Goal: Use online tool/utility: Utilize a website feature to perform a specific function

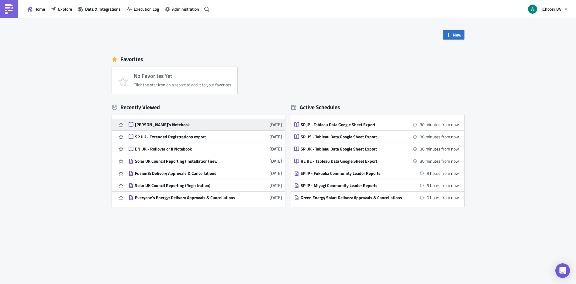
click at [149, 126] on div "[PERSON_NAME]'s Notebook" at bounding box center [188, 124] width 106 height 5
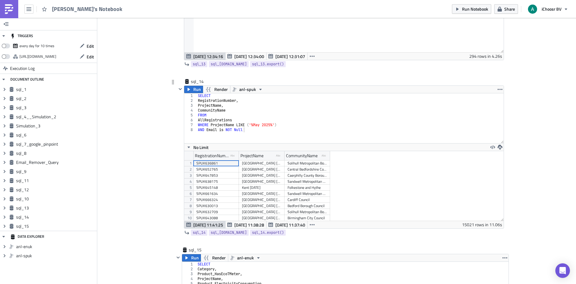
scroll to position [2342, 0]
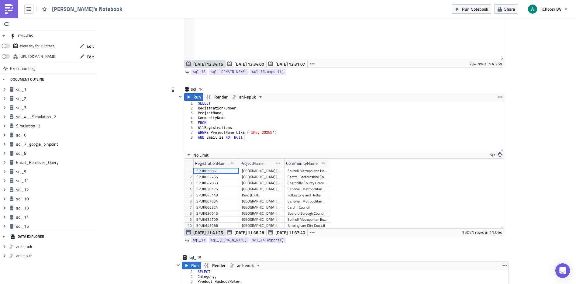
click at [251, 139] on div "SELECT RegistrationNumber , ProjectName , CommunityName FROM AllRegistrations W…" at bounding box center [350, 131] width 307 height 60
click at [252, 133] on div "SELECT RegistrationNumber , ProjectName , CommunityName FROM AllRegistrations W…" at bounding box center [350, 131] width 307 height 60
click at [189, 98] on icon "button" at bounding box center [188, 97] width 5 height 5
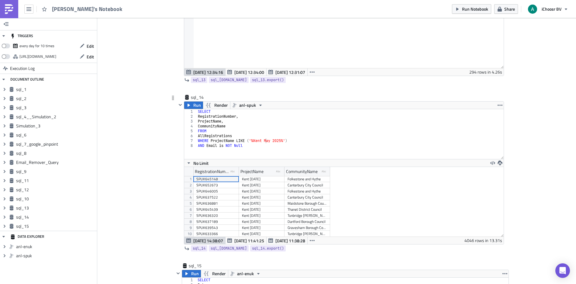
scroll to position [2335, 0]
type textarea "CommunityName"
click at [227, 123] on div "SELECT RegistrationNumber , ProjectName , CommunityName FROM AllRegistrations W…" at bounding box center [350, 138] width 307 height 60
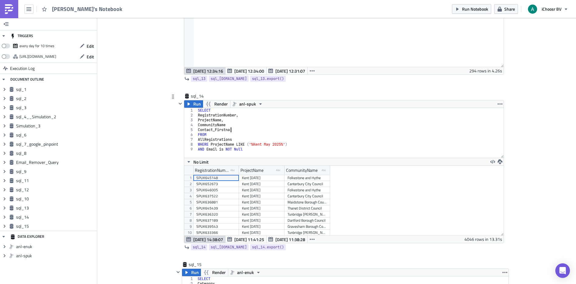
scroll to position [0, 3]
type textarea "Contact_Firstname"
click at [254, 126] on div "SELECT RegistrationNumber , ProjectName , CommunityName Contact_Firstname FROM …" at bounding box center [351, 138] width 305 height 60
click at [261, 131] on div "SELECT RegistrationNumber , ProjectName , CommunityName , Contact_Firstname FRO…" at bounding box center [351, 138] width 305 height 60
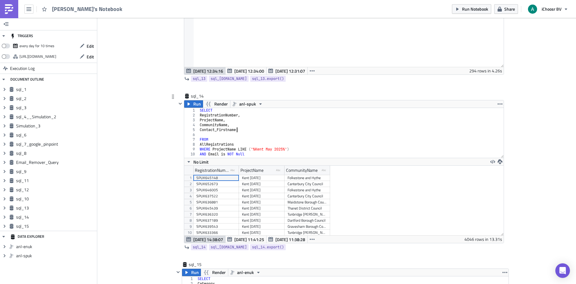
type textarea "Contact_Firstname,"
click at [249, 133] on div "SELECT RegistrationNumber , ProjectName , CommunityName , Contact_Firstname , F…" at bounding box center [351, 138] width 305 height 60
type textarea "Email,"
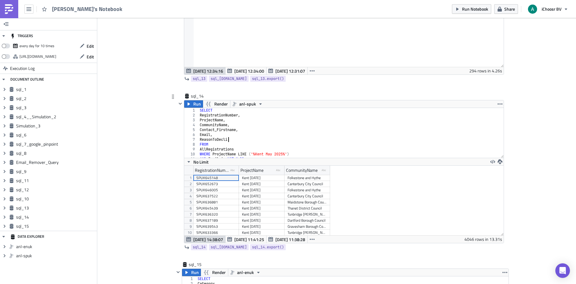
scroll to position [0, 2]
type textarea "ReasonToDecline,"
click at [186, 105] on icon "button" at bounding box center [188, 104] width 5 height 5
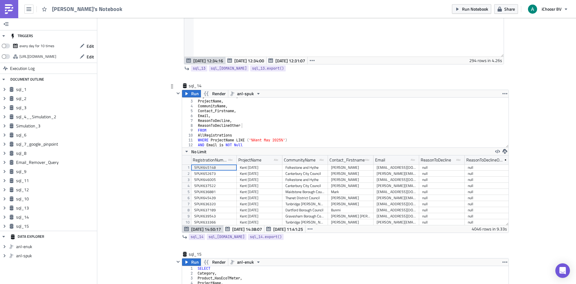
scroll to position [2346, 0]
type textarea "AND Email is NOT Null"
click at [246, 145] on div "RegistrationNumber , ProjectName , CommunityName , Contact_Firstname , Email , …" at bounding box center [350, 123] width 307 height 60
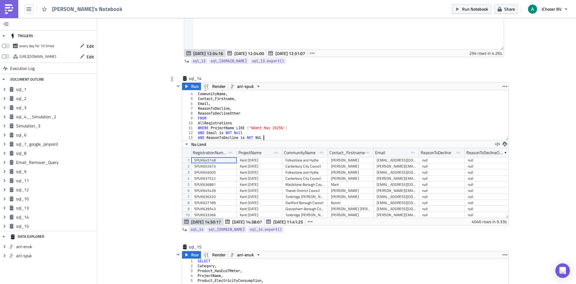
scroll to position [0, 5]
type textarea "AND ReasonToDecline is NOT NULL"
click at [191, 90] on span "Run" at bounding box center [195, 86] width 8 height 7
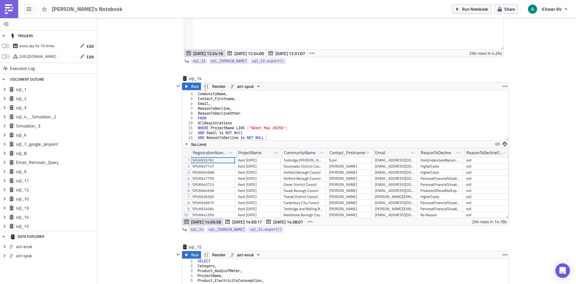
scroll to position [0, 6]
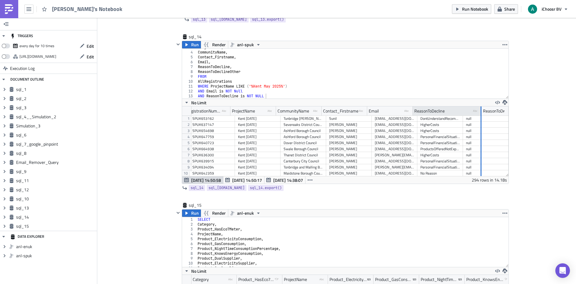
drag, startPoint x: 455, startPoint y: 111, endPoint x: 478, endPoint y: 107, distance: 23.7
click at [481, 108] on div at bounding box center [481, 110] width 1 height 9
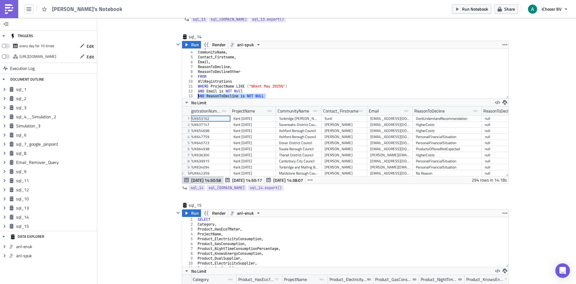
drag, startPoint x: 269, startPoint y: 96, endPoint x: 195, endPoint y: 97, distance: 74.5
click at [197, 97] on div "ProjectName , CommunityName , Contact_Firstname , Email , ReasonToDecline , Rea…" at bounding box center [350, 75] width 307 height 60
click at [251, 180] on span "[DATE] 14:50:17" at bounding box center [247, 180] width 30 height 6
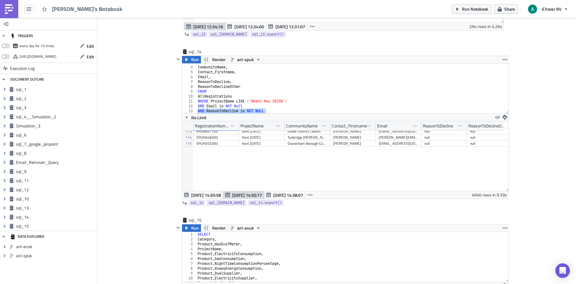
scroll to position [610, 0]
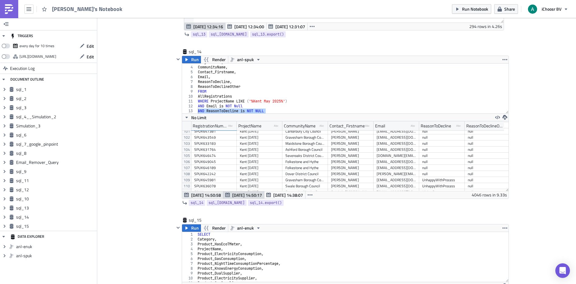
click at [209, 196] on span "[DATE] 14:50:58" at bounding box center [206, 195] width 30 height 6
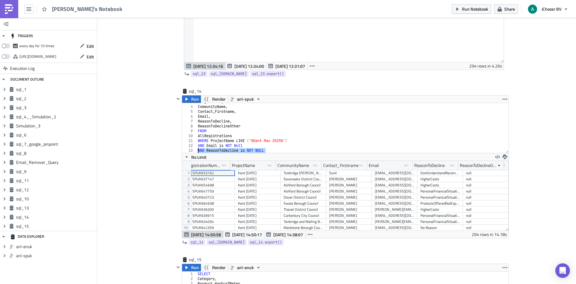
click at [266, 151] on div "ProjectName , CommunityName , Contact_Firstname , Email , ReasonToDecline , Rea…" at bounding box center [350, 129] width 307 height 60
drag, startPoint x: 270, startPoint y: 147, endPoint x: 204, endPoint y: 143, distance: 66.1
click at [204, 143] on div "CommunityName , Contact_Firstname , Email , ReasonToDecline , ReasonToDeclineOt…" at bounding box center [350, 129] width 307 height 60
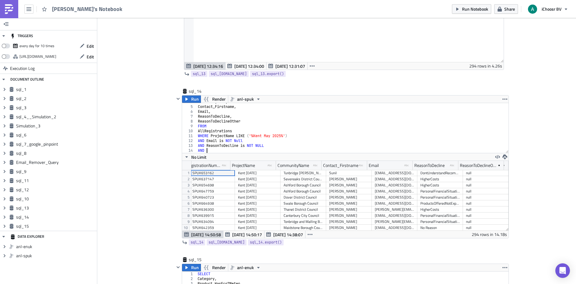
click at [210, 150] on div "CommunityName , Contact_Firstname , Email , ReasonToDecline , ReasonToDeclineOt…" at bounding box center [350, 129] width 307 height 60
paste textarea "ReasonToDecline is NOT NULL"
click at [237, 150] on div "CommunityName , Contact_Firstname , Email , ReasonToDecline , ReasonToDeclineOt…" at bounding box center [350, 129] width 307 height 60
type textarea "AND ReasonToDeclineOther is NOT NULL"
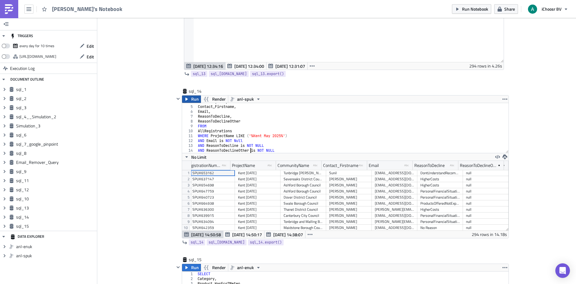
click at [192, 101] on span "Run" at bounding box center [195, 98] width 8 height 7
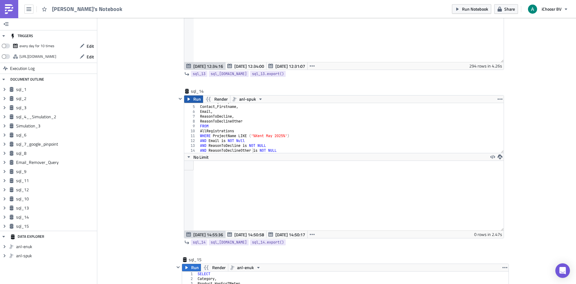
scroll to position [70, 319]
drag, startPoint x: 281, startPoint y: 149, endPoint x: 175, endPoint y: 151, distance: 105.8
click at [177, 151] on div "Run Render anl-spuk AND ReasonToDeclineOther is NOT NULL 4 5 6 7 8 9 10 11 12 1…" at bounding box center [340, 166] width 327 height 143
type textarea "AND ReasonToDecline is NOT NULL"
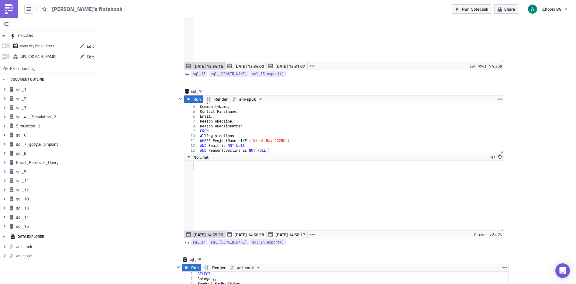
scroll to position [13, 0]
click at [189, 99] on icon "button" at bounding box center [188, 99] width 5 height 5
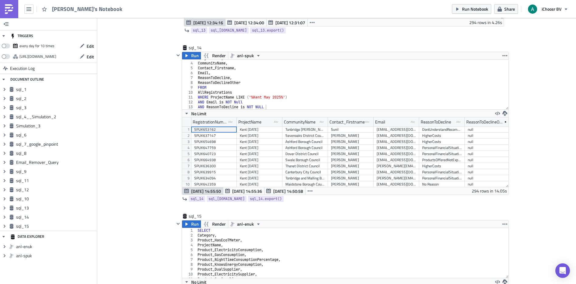
scroll to position [2382, 0]
click at [275, 105] on div "ProjectName , CommunityName , Contact_Firstname , Email , ReasonToDecline , Rea…" at bounding box center [350, 87] width 307 height 60
paste textarea "AND Contact_AgreesToShareData = 'true'"
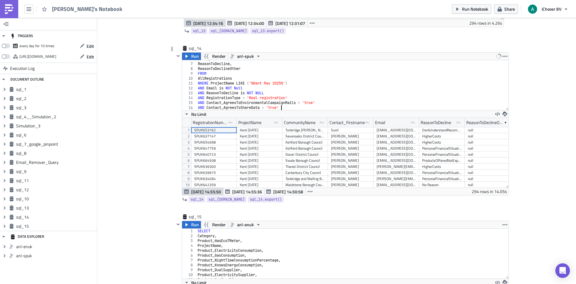
scroll to position [28, 0]
click at [192, 54] on span "Run" at bounding box center [195, 56] width 8 height 7
type textarea "AND RegistrationType = 'Real registration'"
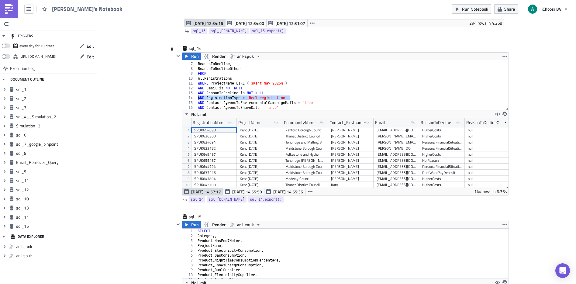
drag, startPoint x: 293, startPoint y: 98, endPoint x: 182, endPoint y: 97, distance: 110.4
click at [182, 97] on div "AND RegistrationType = 'Real registration' 6 7 8 9 10 11 12 13 14 15 16 Email ,…" at bounding box center [345, 85] width 327 height 50
click at [192, 57] on span "Run" at bounding box center [195, 56] width 8 height 7
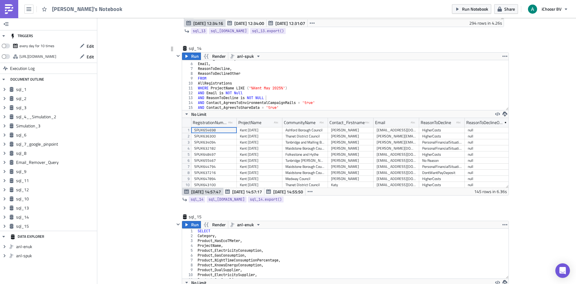
click at [345, 82] on div "Contact_Firstname , Email , ReasonToDecline , ReasonToDeclineOther FROM AllRegi…" at bounding box center [350, 87] width 307 height 60
click at [344, 99] on div "Contact_Firstname , Email , ReasonToDecline , ReasonToDeclineOther FROM AllRegi…" at bounding box center [350, 87] width 307 height 60
click at [328, 102] on div "Contact_Firstname , Email , ReasonToDecline , ReasonToDeclineOther FROM AllRegi…" at bounding box center [350, 87] width 307 height 60
type textarea "AND Contact_AgreesToEnvironmentalCampaignMails = 'true'"
drag, startPoint x: 318, startPoint y: 104, endPoint x: 191, endPoint y: 102, distance: 127.1
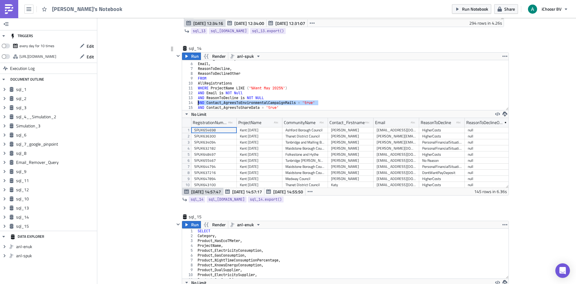
click at [194, 103] on div "AND Contact_AgreesToEnvironmentalCampaignMails = 'true' 5 6 7 8 [PHONE_NUMBER] …" at bounding box center [345, 85] width 327 height 50
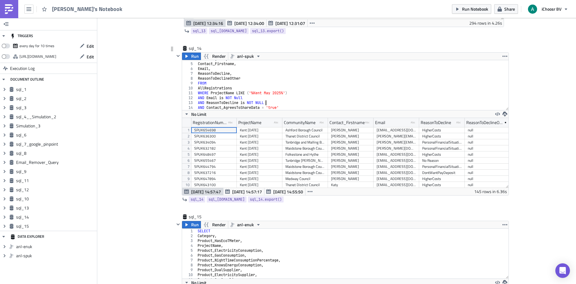
scroll to position [18, 0]
click at [197, 55] on button "Run" at bounding box center [191, 56] width 19 height 7
type textarea "AND Contact_AgreesToShareData = 'true'"
click at [284, 107] on div "CommunityName , Contact_Firstname , Email , ReasonToDecline , ReasonToDeclineOt…" at bounding box center [350, 87] width 307 height 60
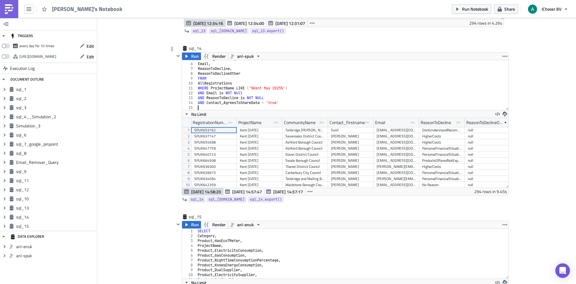
scroll to position [23, 0]
paste textarea "AND Contact_AgreesToEnvironmentalCampaignMails = 'true'"
click at [191, 57] on span "Run" at bounding box center [195, 56] width 8 height 7
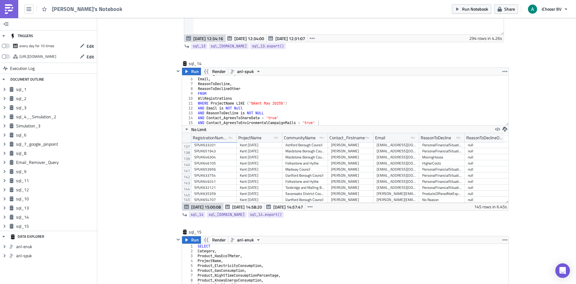
scroll to position [0, 6]
click at [503, 130] on icon "button" at bounding box center [505, 129] width 5 height 5
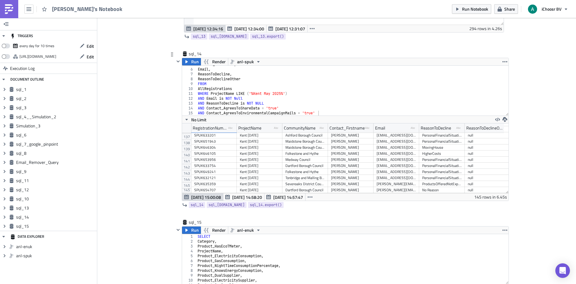
scroll to position [2377, 0]
type textarea "AND ReasonToDecline is NOT NULL"
click at [275, 103] on div "Contact_Firstname , Email , ReasonToDecline , ReasonToDeclineOther FROM AllRegi…" at bounding box center [350, 92] width 307 height 60
paste textarea "AND RegistrationType = 'Real registration'"
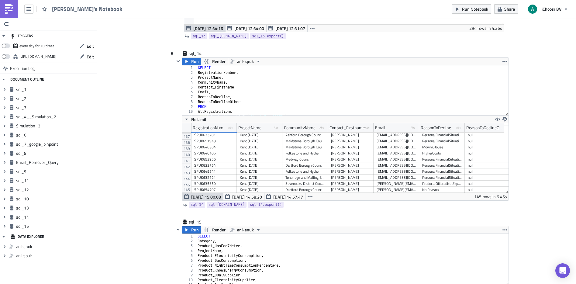
scroll to position [28, 0]
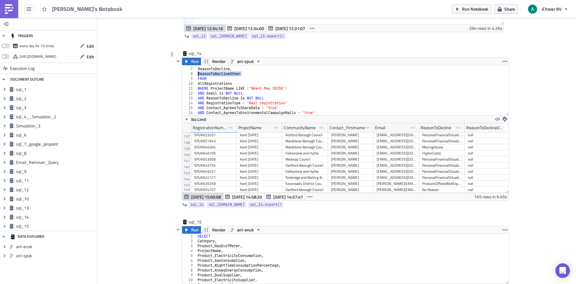
drag, startPoint x: 235, startPoint y: 74, endPoint x: 182, endPoint y: 74, distance: 52.9
click at [182, 74] on div "AND RegistrationType = 'Real registration' 6 7 8 9 10 11 12 13 14 15 16 Email ,…" at bounding box center [345, 90] width 327 height 50
type textarea "ReasonToDeclineOther"
click at [191, 62] on span "Run" at bounding box center [195, 61] width 8 height 7
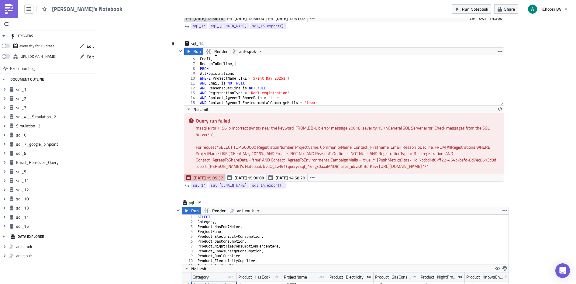
scroll to position [2391, 0]
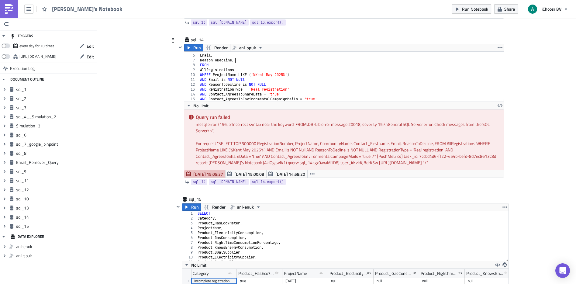
click at [241, 62] on div "Contact_Firstname , Email , ReasonToDecline , FROM AllRegistrations WHERE Proje…" at bounding box center [349, 78] width 300 height 60
type textarea "ReasonToDecline"
click at [194, 48] on span "Run" at bounding box center [197, 47] width 8 height 7
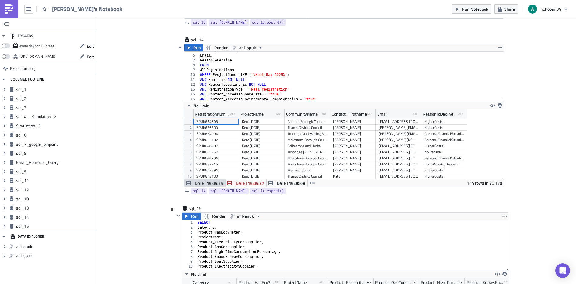
scroll to position [70, 319]
click at [498, 106] on icon "button" at bounding box center [500, 105] width 5 height 5
click at [507, 81] on div "CSV" at bounding box center [521, 82] width 47 height 6
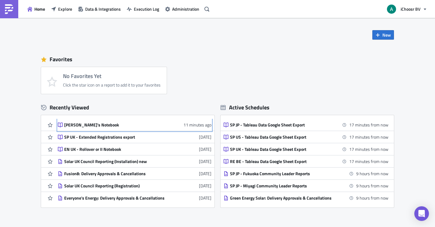
click at [80, 125] on div "[PERSON_NAME]'s Notebook" at bounding box center [117, 124] width 106 height 5
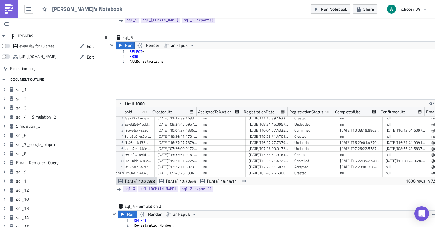
scroll to position [0, 65]
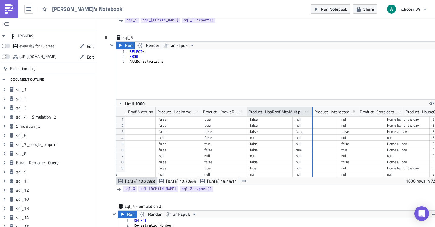
drag, startPoint x: 291, startPoint y: 110, endPoint x: 311, endPoint y: 110, distance: 20.1
click at [311, 110] on div at bounding box center [312, 111] width 2 height 9
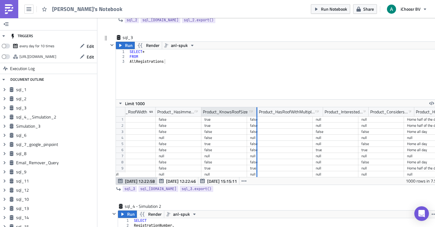
drag, startPoint x: 246, startPoint y: 110, endPoint x: 256, endPoint y: 114, distance: 11.2
click at [256, 114] on div at bounding box center [257, 111] width 2 height 9
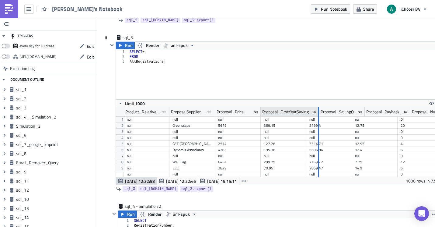
drag, startPoint x: 305, startPoint y: 110, endPoint x: 318, endPoint y: 109, distance: 12.9
click at [318, 109] on div at bounding box center [318, 111] width 1 height 9
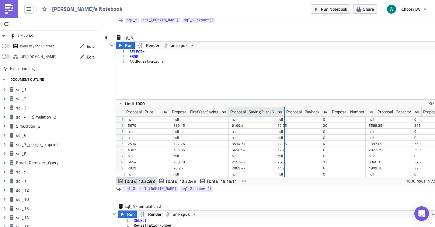
drag, startPoint x: 273, startPoint y: 110, endPoint x: 284, endPoint y: 112, distance: 10.4
click at [284, 112] on div at bounding box center [284, 111] width 1 height 9
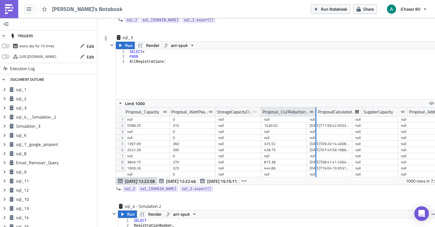
drag, startPoint x: 306, startPoint y: 110, endPoint x: 315, endPoint y: 111, distance: 9.1
click at [316, 111] on div at bounding box center [315, 111] width 1 height 9
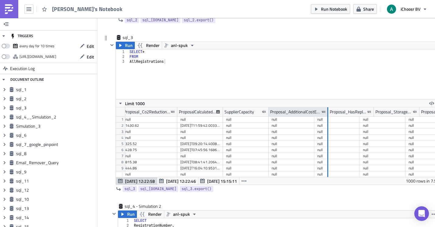
drag, startPoint x: 313, startPoint y: 111, endPoint x: 327, endPoint y: 111, distance: 14.0
click at [327, 111] on div at bounding box center [327, 111] width 1 height 9
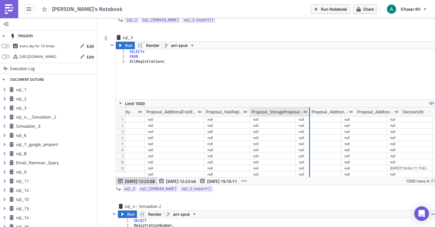
drag, startPoint x: 295, startPoint y: 112, endPoint x: 310, endPoint y: 112, distance: 14.9
click at [309, 112] on div at bounding box center [309, 111] width 1 height 9
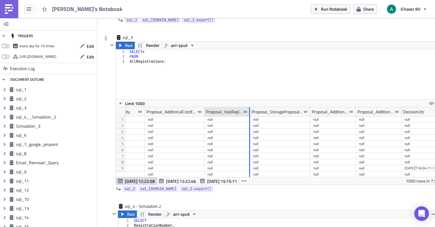
click at [249, 111] on div at bounding box center [249, 111] width 2 height 9
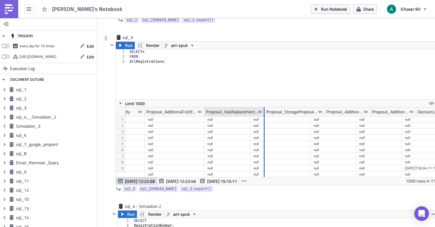
drag, startPoint x: 249, startPoint y: 111, endPoint x: 263, endPoint y: 113, distance: 14.4
click at [263, 113] on div at bounding box center [264, 111] width 2 height 9
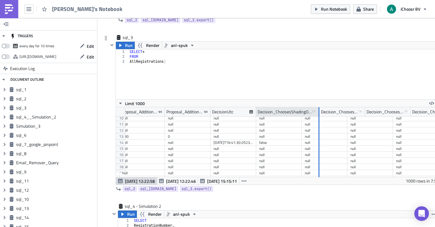
drag, startPoint x: 301, startPoint y: 112, endPoint x: 314, endPoint y: 115, distance: 13.6
click at [318, 115] on div at bounding box center [318, 111] width 1 height 9
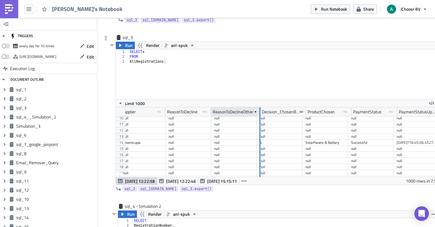
drag, startPoint x: 255, startPoint y: 110, endPoint x: 258, endPoint y: 115, distance: 5.5
click at [259, 115] on div at bounding box center [260, 111] width 2 height 9
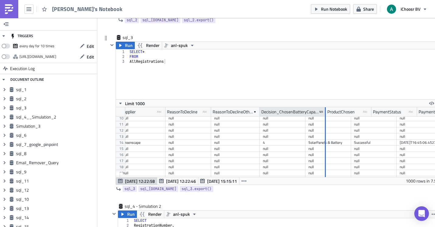
drag, startPoint x: 305, startPoint y: 110, endPoint x: 325, endPoint y: 113, distance: 20.6
click at [325, 113] on div at bounding box center [325, 111] width 1 height 9
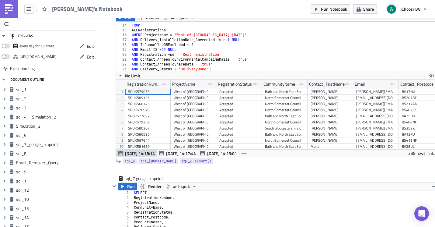
scroll to position [885, 0]
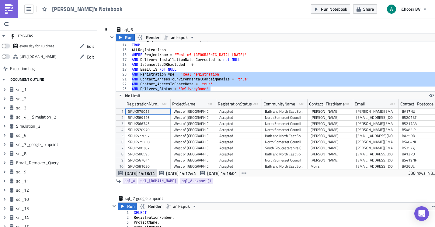
drag, startPoint x: 212, startPoint y: 88, endPoint x: 127, endPoint y: 74, distance: 86.6
click at [127, 74] on div "AND Delivery_Status = 'DeliveryDone' 13 14 15 16 17 18 19 20 21 22 23 Contact_A…" at bounding box center [279, 66] width 327 height 50
click at [239, 87] on div "Contact_AgreesToEnvironmentalCampaignMails FROM ALLRegistrations WHERE ProjectN…" at bounding box center [283, 66] width 307 height 50
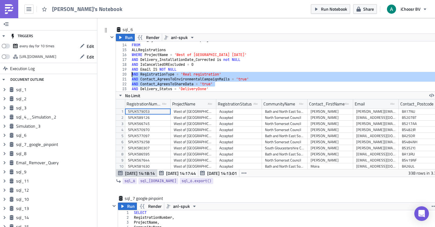
drag, startPoint x: 221, startPoint y: 84, endPoint x: 128, endPoint y: 75, distance: 93.2
click at [128, 75] on div "AND Delivery_Status = 'DeliveryDone' 13 14 15 16 17 18 19 20 21 22 23 Contact_A…" at bounding box center [279, 66] width 327 height 50
click at [231, 74] on div "Contact_AgreesToEnvironmentalCampaignMails FROM ALLRegistrations WHERE ProjectN…" at bounding box center [283, 68] width 307 height 60
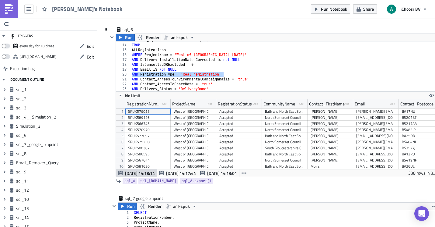
drag, startPoint x: 229, startPoint y: 74, endPoint x: 123, endPoint y: 75, distance: 105.8
click at [123, 75] on div "AND RegistrationType = 'Real registration' 13 14 15 16 17 18 19 20 21 22 23 Con…" at bounding box center [279, 66] width 327 height 50
click at [262, 77] on div "Contact_AgreesToEnvironmentalCampaignMails FROM ALLRegistrations WHERE ProjectN…" at bounding box center [283, 68] width 307 height 60
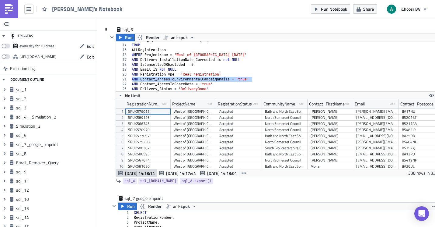
drag, startPoint x: 255, startPoint y: 81, endPoint x: 112, endPoint y: 78, distance: 142.7
click at [112, 78] on div "Run Render anl-spuk AND Contact_AgreesToEnvironmentalCampaignMails = 'true' 13 …" at bounding box center [275, 104] width 334 height 143
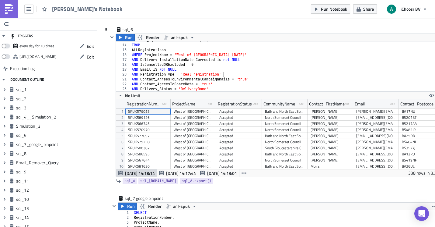
click at [229, 72] on div "Contact_AgreesToEnvironmentalCampaignMails FROM ALLRegistrations WHERE ProjectN…" at bounding box center [283, 68] width 307 height 60
drag, startPoint x: 227, startPoint y: 75, endPoint x: 130, endPoint y: 75, distance: 97.0
click at [130, 75] on div "Contact_AgreesToEnvironmentalCampaignMails FROM ALLRegistrations WHERE ProjectN…" at bounding box center [283, 68] width 307 height 60
click at [234, 70] on div "Contact_AgreesToEnvironmentalCampaignMails FROM ALLRegistrations WHERE ProjectN…" at bounding box center [283, 68] width 307 height 60
drag, startPoint x: 210, startPoint y: 74, endPoint x: 121, endPoint y: 76, distance: 88.5
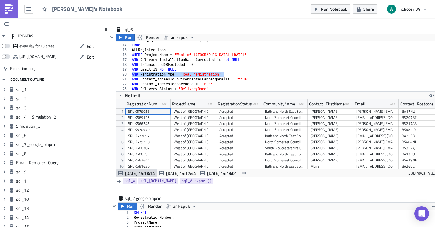
click at [121, 76] on div "AND Email IS NOT NULL 13 14 15 16 17 18 19 20 21 22 23 Contact_AgreesToEnvironm…" at bounding box center [279, 66] width 327 height 50
type textarea "AND RegistrationType = 'Real registration'"
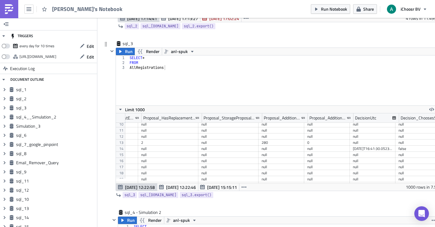
scroll to position [56, 4846]
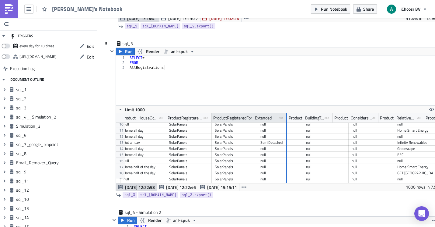
drag, startPoint x: 256, startPoint y: 118, endPoint x: 286, endPoint y: 118, distance: 29.5
click at [286, 118] on div at bounding box center [286, 117] width 1 height 9
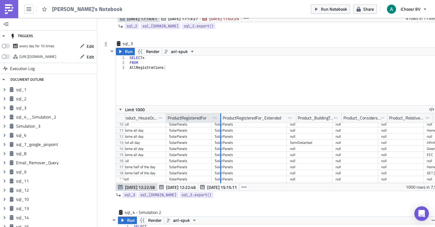
drag, startPoint x: 210, startPoint y: 116, endPoint x: 220, endPoint y: 119, distance: 9.8
click at [220, 119] on div at bounding box center [221, 117] width 2 height 9
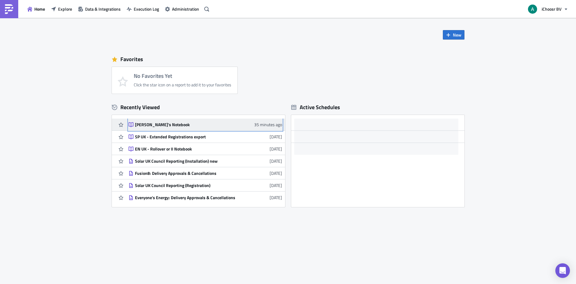
click at [153, 123] on div "[PERSON_NAME]'s Notebook" at bounding box center [188, 124] width 106 height 5
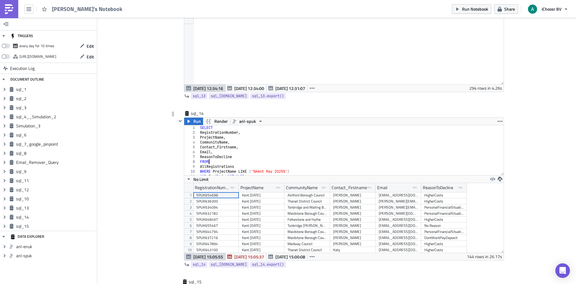
click at [276, 160] on div "SELECT RegistrationNumber , ProjectName , CommunityName , Contact_Firstname , E…" at bounding box center [349, 155] width 300 height 60
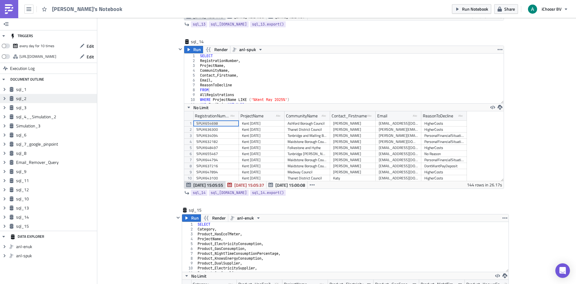
scroll to position [2388, 0]
click at [227, 81] on div "SELECT RegistrationNumber , ProjectName , CommunityName , Contact_Firstname , E…" at bounding box center [349, 84] width 300 height 60
click at [233, 86] on div "SELECT RegistrationNumber , ProjectName , CommunityName , Contact_Firstname , E…" at bounding box center [349, 84] width 300 height 60
type textarea "ReasonToDecline,"
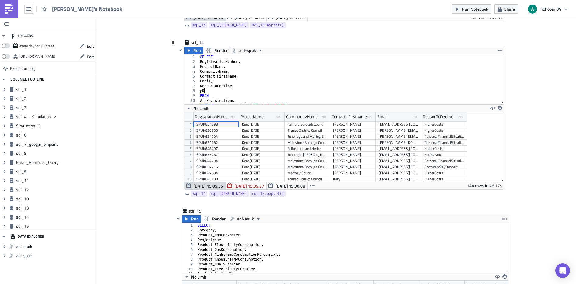
type textarea "p"
type textarea "ProductRegisteredFor"
click at [193, 49] on span "Run" at bounding box center [197, 50] width 8 height 7
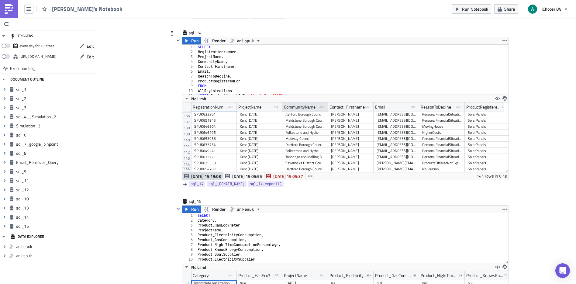
scroll to position [2401, 0]
